Goal: Contribute content

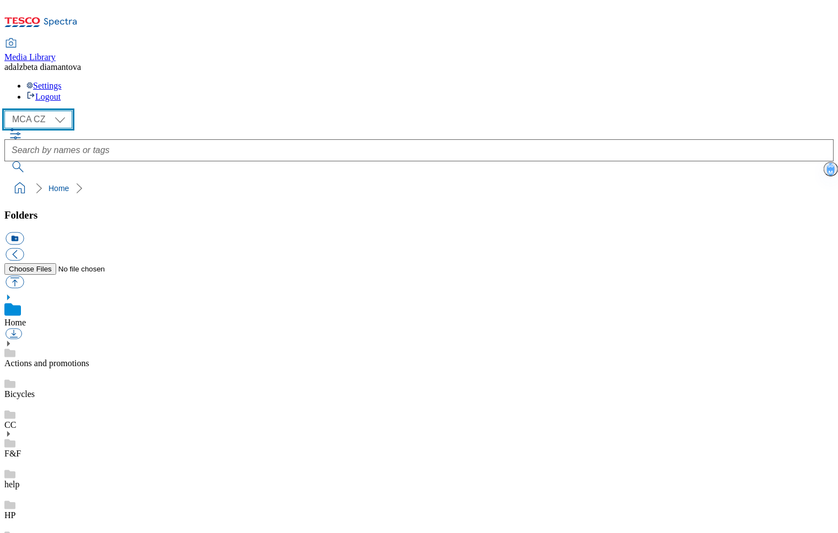
click at [64, 111] on select "MCA CZ MCA HU MCA SK" at bounding box center [38, 120] width 68 height 18
select select "flare-mca-sk"
click at [8, 111] on select "MCA CZ MCA HU MCA SK" at bounding box center [38, 120] width 68 height 18
click at [65, 359] on link "Actions and promotions" at bounding box center [46, 363] width 85 height 9
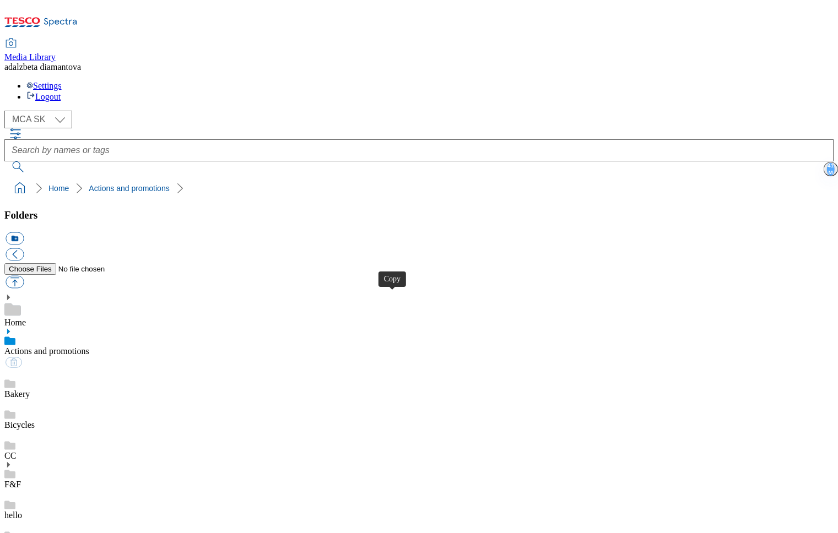
drag, startPoint x: 660, startPoint y: 300, endPoint x: 662, endPoint y: 293, distance: 7.9
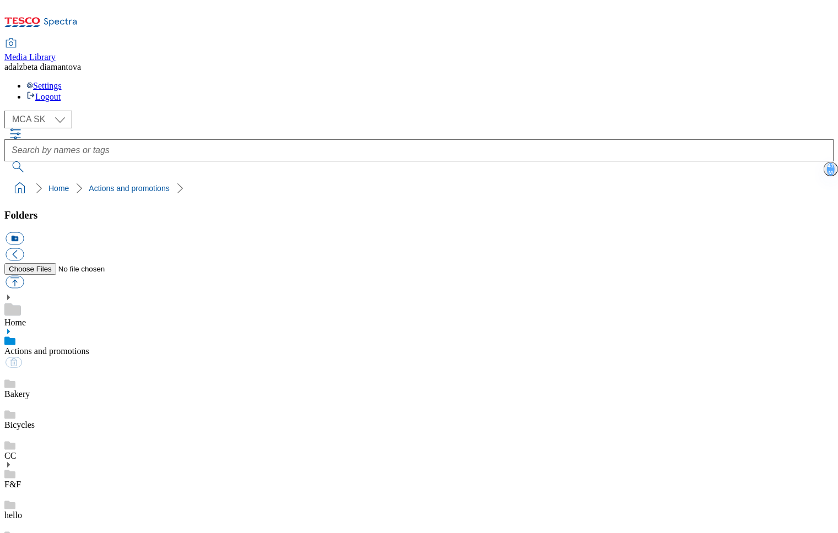
click at [80, 369] on div "Bakery" at bounding box center [418, 384] width 829 height 31
click at [85, 347] on link "Actions and promotions" at bounding box center [46, 351] width 85 height 9
click at [24, 276] on button "button" at bounding box center [15, 282] width 18 height 13
type input "C:\fakepath\sk-wk31-ac-rumy.png"
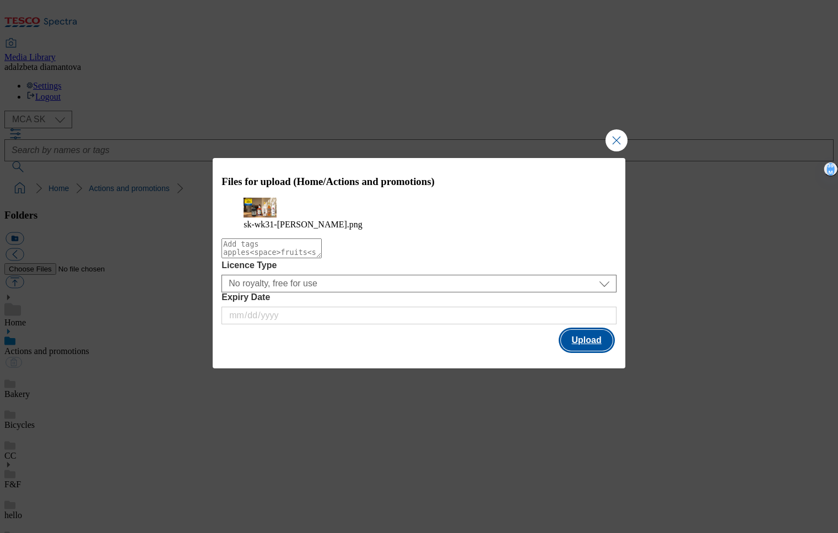
click at [590, 350] on button "Upload" at bounding box center [587, 340] width 52 height 21
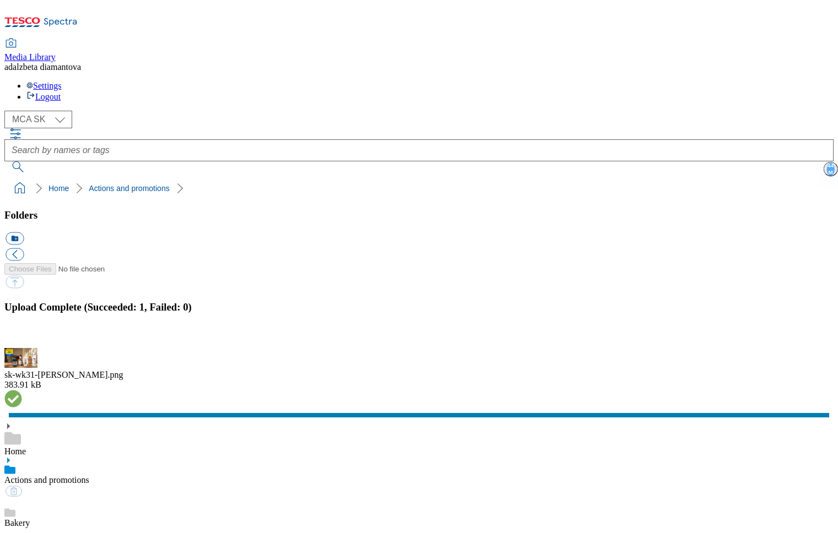
click at [22, 337] on button "button" at bounding box center [14, 342] width 17 height 10
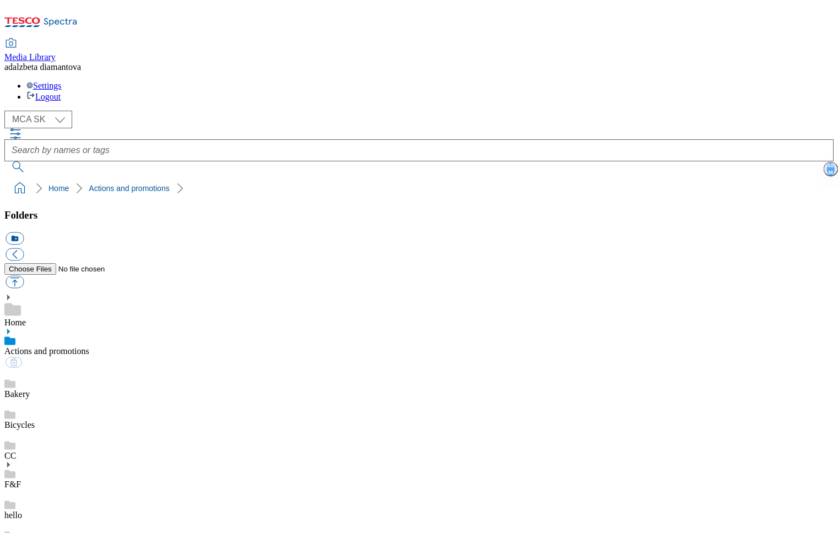
click at [92, 369] on div "Bakery" at bounding box center [418, 384] width 829 height 31
click at [89, 347] on link "Actions and promotions" at bounding box center [46, 351] width 85 height 9
click at [65, 111] on select "MCA CZ MCA HU MCA SK" at bounding box center [38, 120] width 68 height 18
select select "flare-mca-cz"
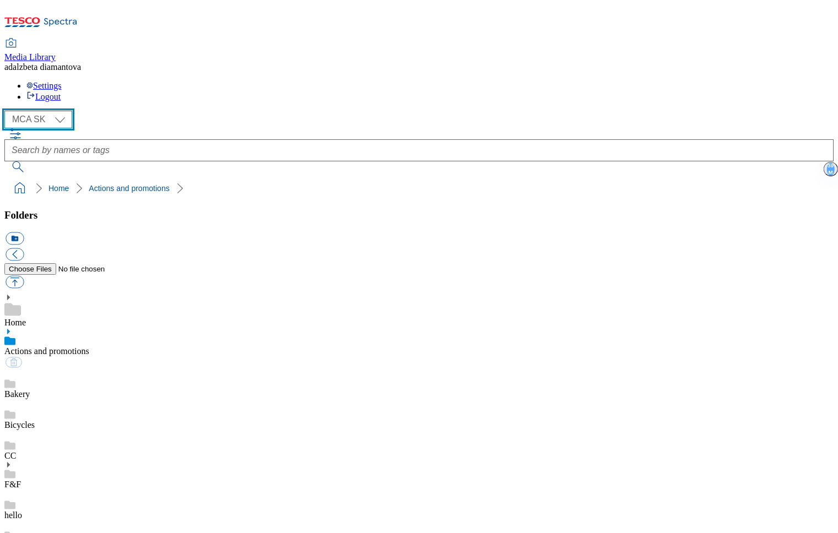
click at [8, 111] on select "MCA CZ MCA HU MCA SK" at bounding box center [38, 120] width 68 height 18
click at [24, 276] on button "button" at bounding box center [15, 282] width 18 height 13
type input "C:\fakepath\exclusively-ff-logo.png"
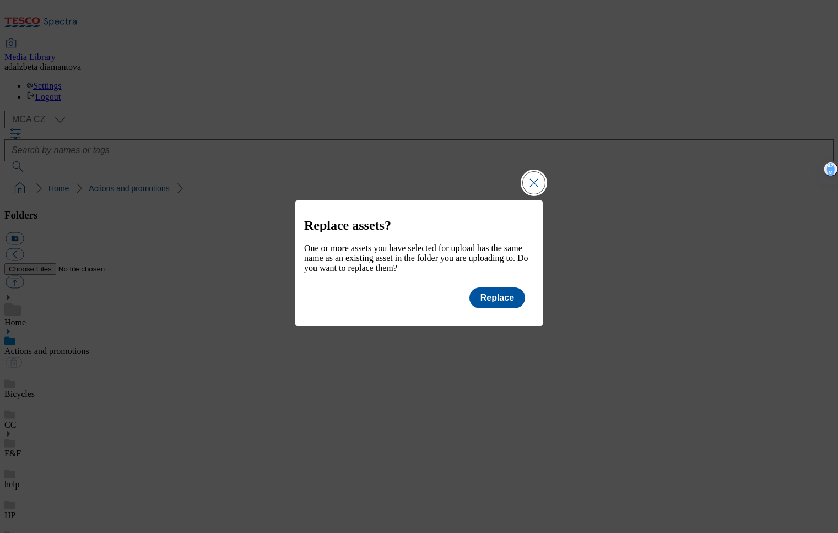
click at [533, 172] on button "Close Modal" at bounding box center [534, 183] width 22 height 22
